Goal: Information Seeking & Learning: Learn about a topic

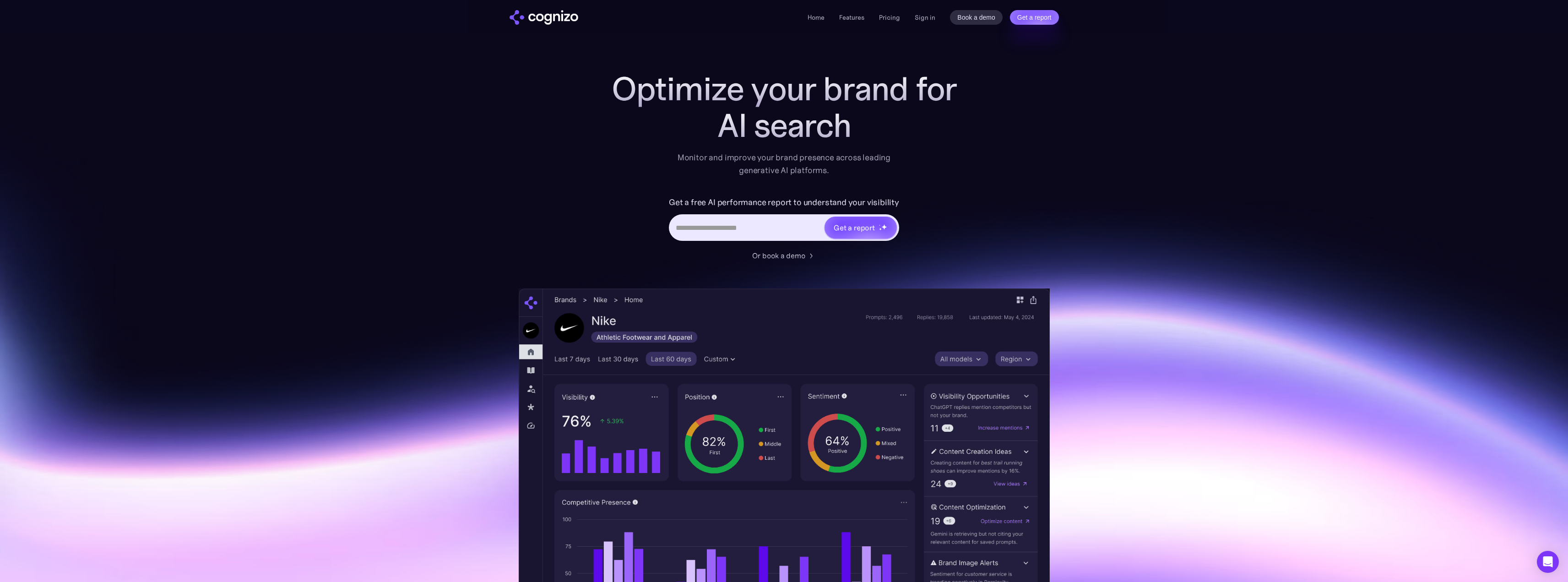
click at [880, 22] on li "Pricing" at bounding box center [890, 17] width 21 height 11
click at [884, 21] on link "Pricing" at bounding box center [890, 17] width 21 height 9
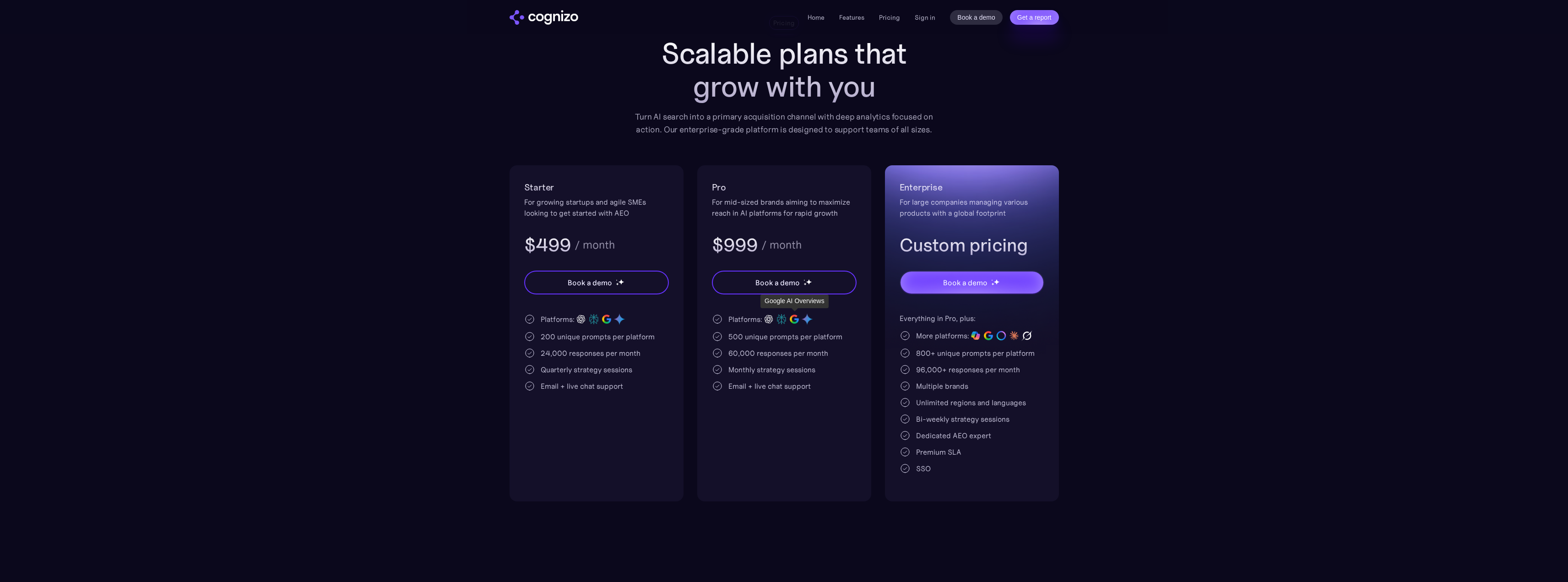
scroll to position [55, 0]
click at [735, 243] on h3 "$999" at bounding box center [735, 245] width 46 height 24
copy h3 "999"
click at [1292, 239] on section "Pricing Scalable plans that grow with you Turn AI search into a primary acquisi…" at bounding box center [784, 258] width 1568 height 486
